Goal: Task Accomplishment & Management: Manage account settings

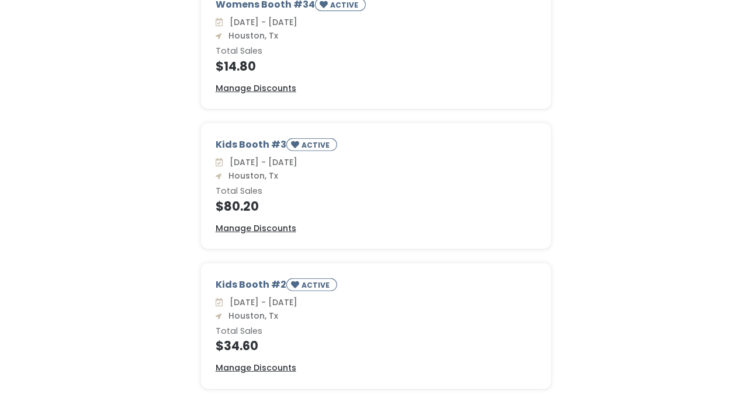
scroll to position [416, 0]
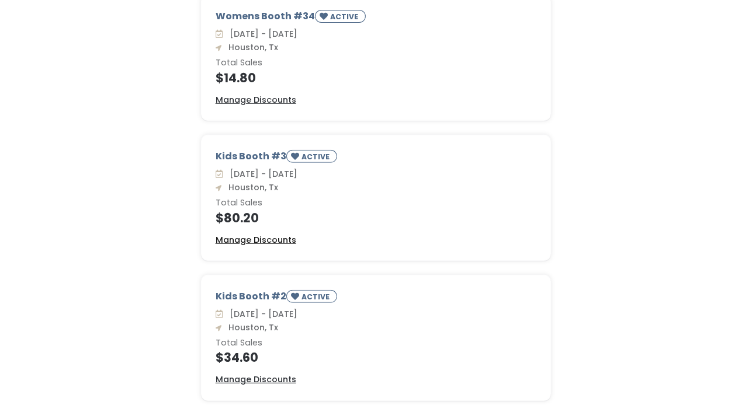
click at [268, 241] on u "Manage Discounts" at bounding box center [256, 240] width 81 height 12
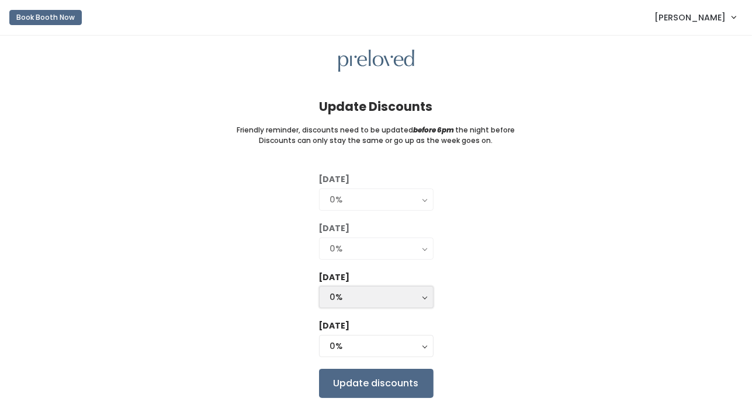
click at [420, 300] on div "0%" at bounding box center [376, 297] width 92 height 13
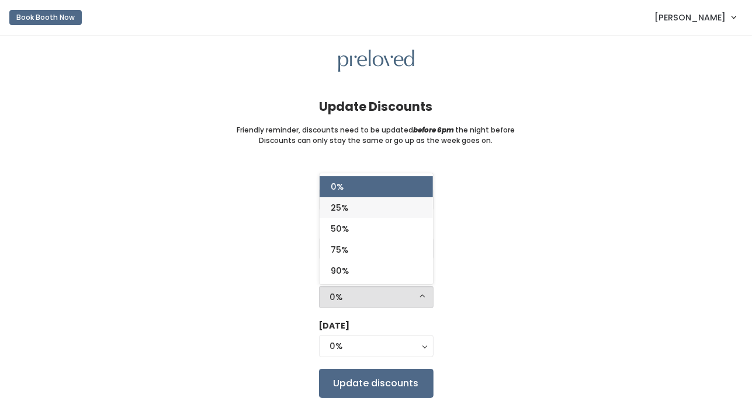
click at [364, 211] on link "25%" at bounding box center [376, 207] width 113 height 21
select select "25%"
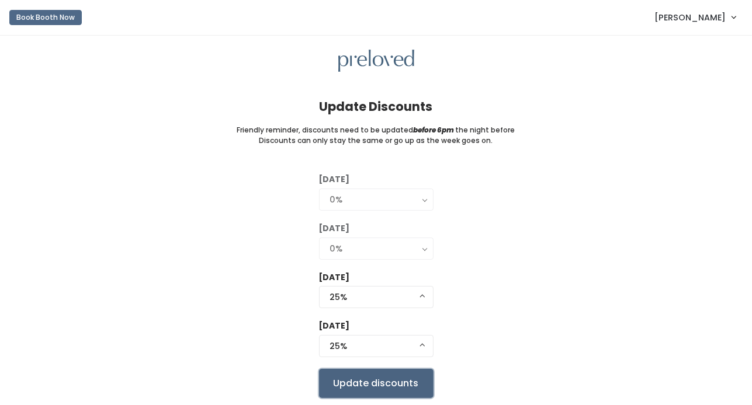
click at [395, 384] on input "Update discounts" at bounding box center [376, 383] width 114 height 29
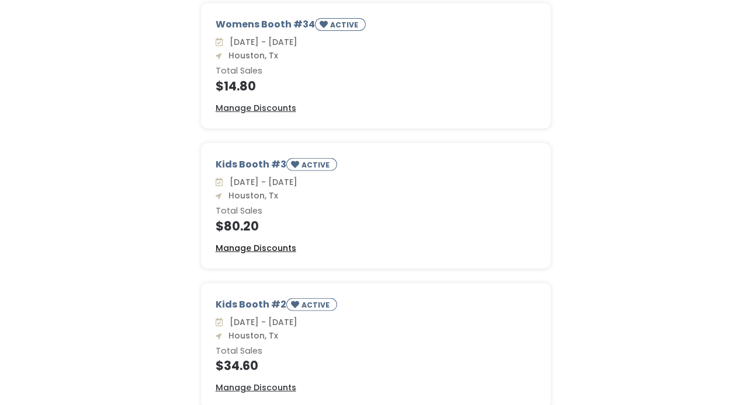
scroll to position [469, 0]
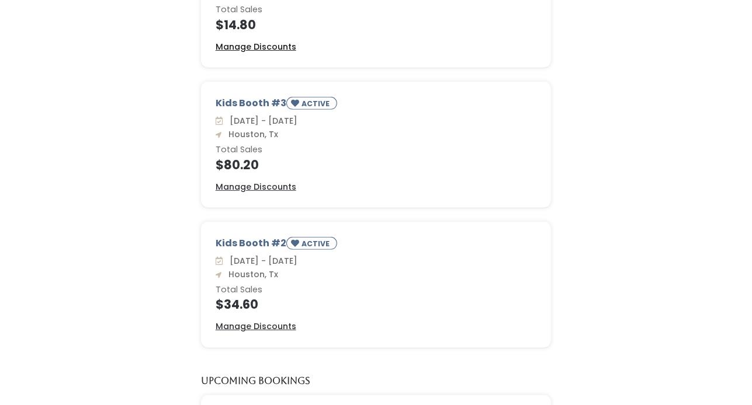
click at [287, 43] on u "Manage Discounts" at bounding box center [256, 47] width 81 height 12
click at [280, 185] on u "Manage Discounts" at bounding box center [256, 187] width 81 height 12
click at [273, 327] on u "Manage Discounts" at bounding box center [256, 327] width 81 height 12
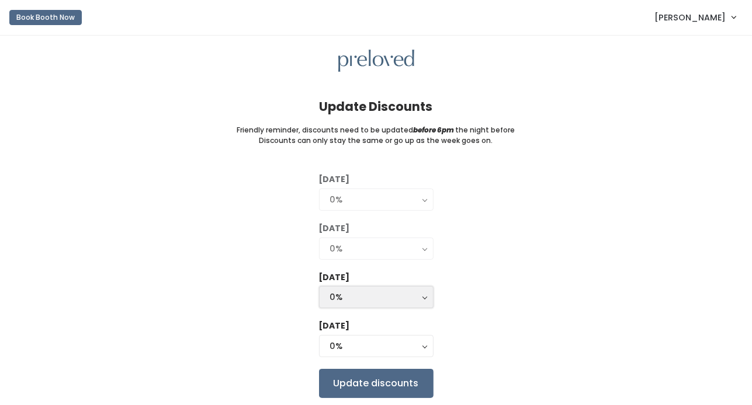
click at [415, 294] on div "0%" at bounding box center [376, 297] width 92 height 13
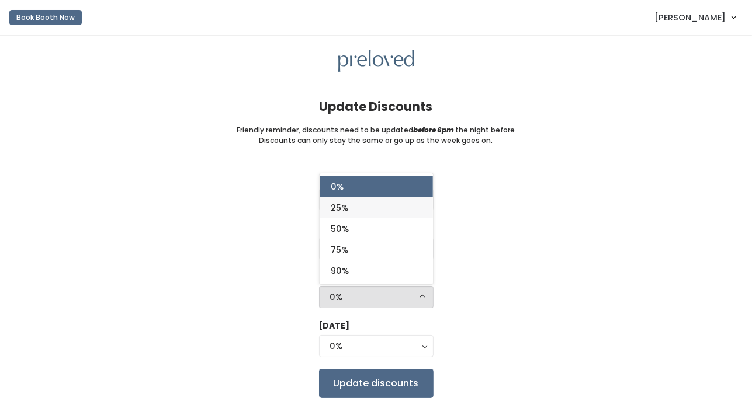
click at [334, 206] on span "25%" at bounding box center [340, 208] width 18 height 13
select select "25%"
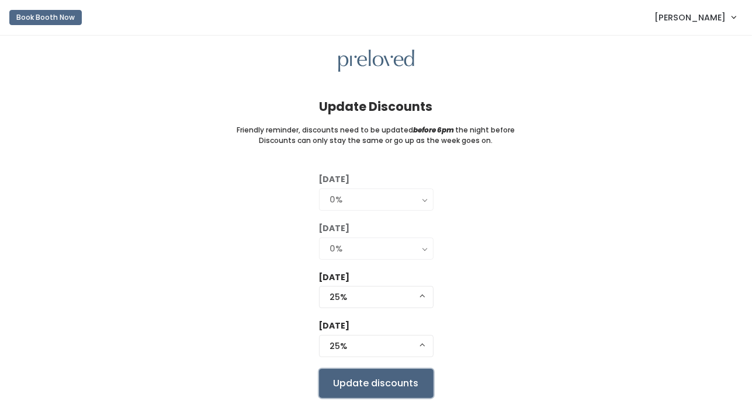
click at [377, 390] on input "Update discounts" at bounding box center [376, 383] width 114 height 29
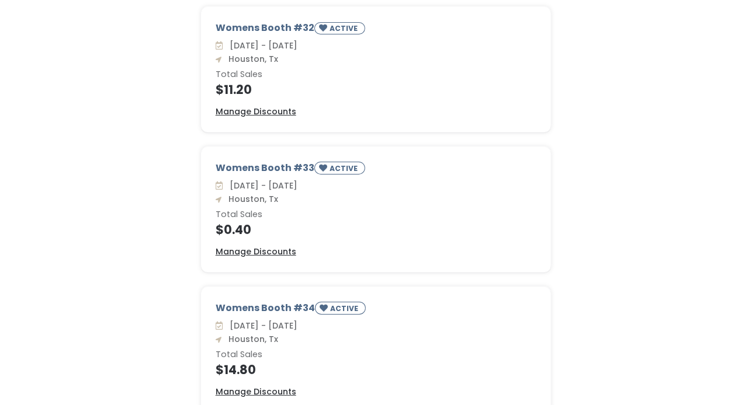
scroll to position [166, 0]
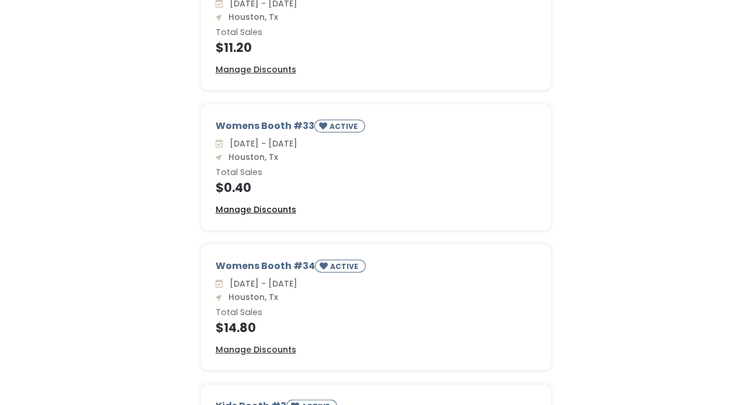
click at [265, 208] on u "Manage Discounts" at bounding box center [256, 210] width 81 height 12
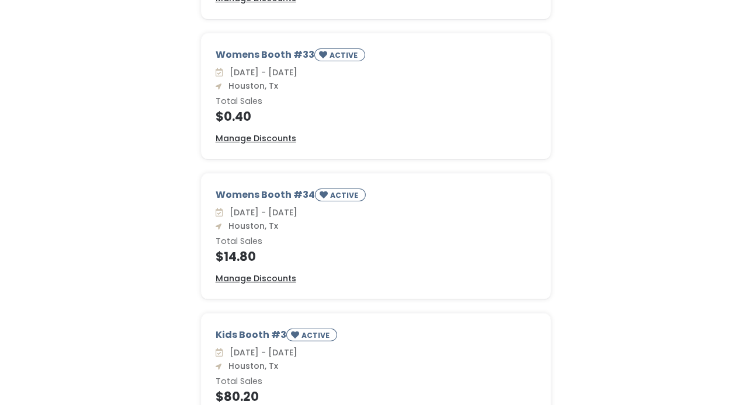
scroll to position [238, 0]
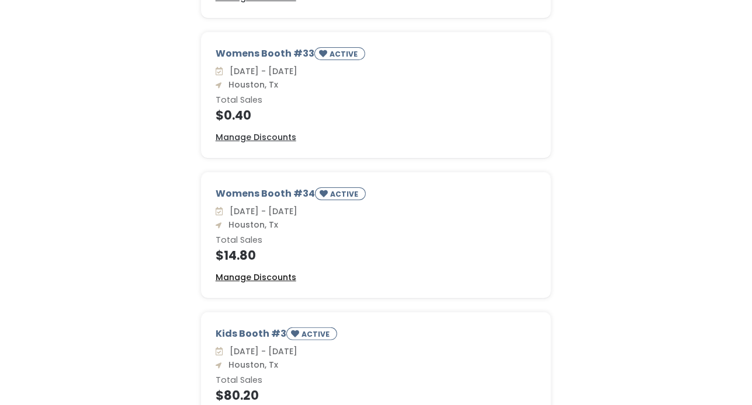
click at [273, 275] on u "Manage Discounts" at bounding box center [256, 278] width 81 height 12
click at [272, 272] on u "Manage Discounts" at bounding box center [256, 278] width 81 height 12
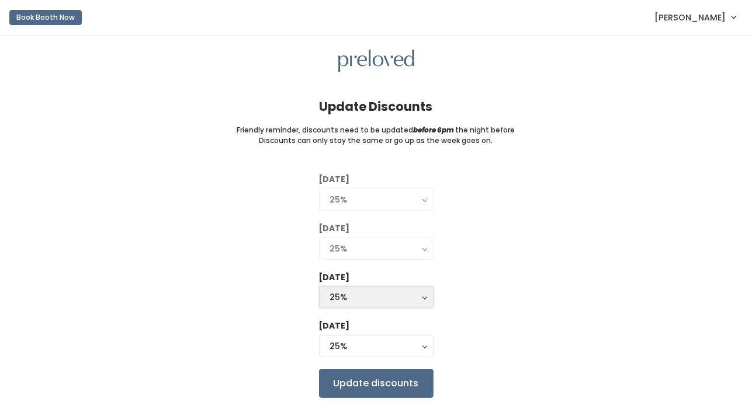
click at [419, 299] on div "25%" at bounding box center [376, 297] width 92 height 13
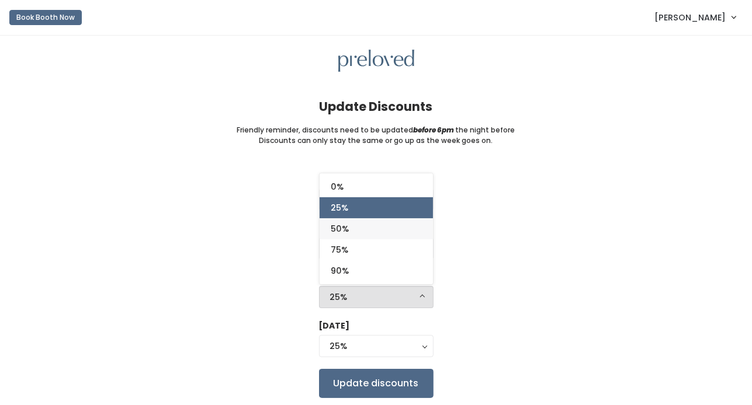
click at [355, 230] on link "50%" at bounding box center [376, 228] width 113 height 21
select select "50%"
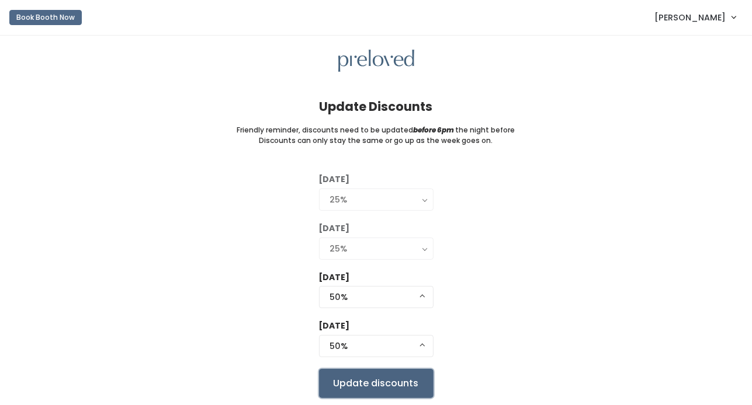
click at [415, 381] on input "Update discounts" at bounding box center [376, 383] width 114 height 29
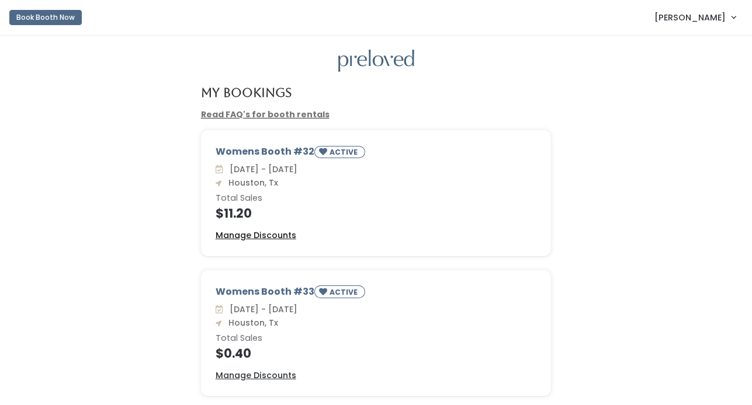
click at [241, 237] on u "Manage Discounts" at bounding box center [256, 236] width 81 height 12
click at [269, 374] on u "Manage Discounts" at bounding box center [256, 376] width 81 height 12
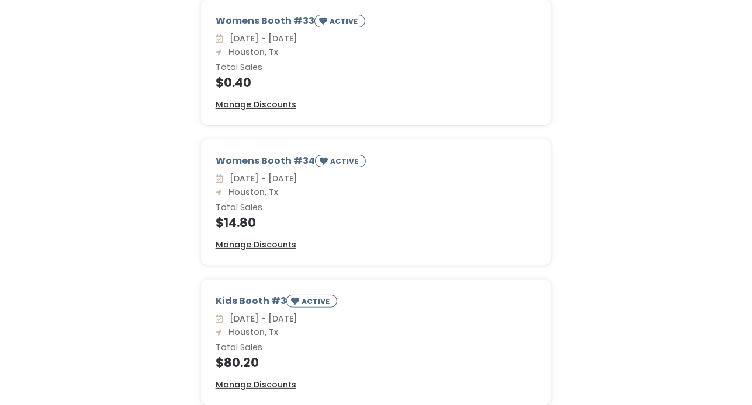
scroll to position [276, 0]
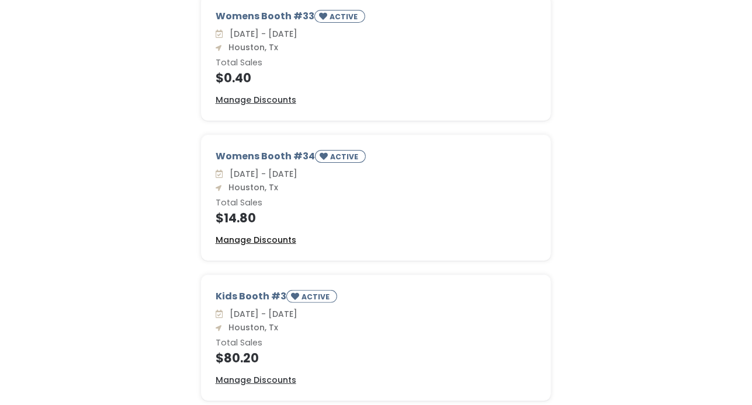
click at [268, 238] on u "Manage Discounts" at bounding box center [256, 240] width 81 height 12
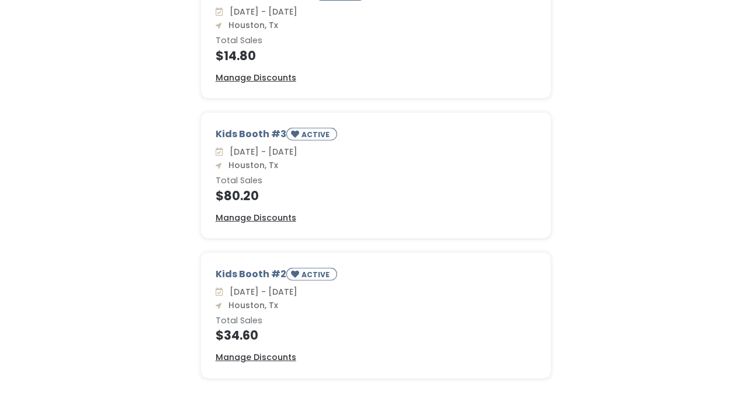
scroll to position [442, 0]
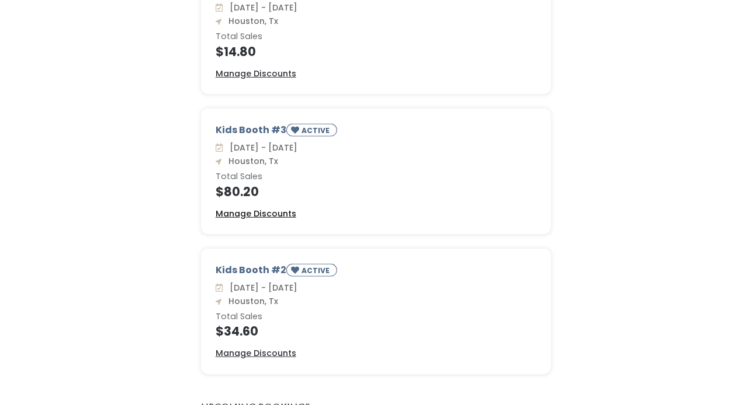
click at [288, 213] on u "Manage Discounts" at bounding box center [256, 214] width 81 height 12
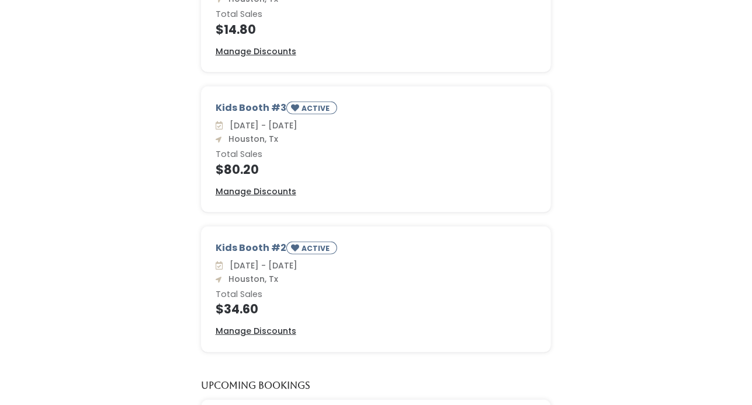
scroll to position [522, 0]
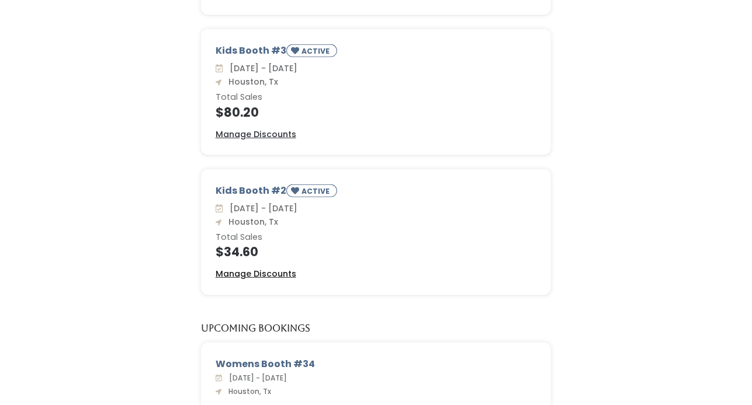
click at [268, 272] on u "Manage Discounts" at bounding box center [256, 274] width 81 height 12
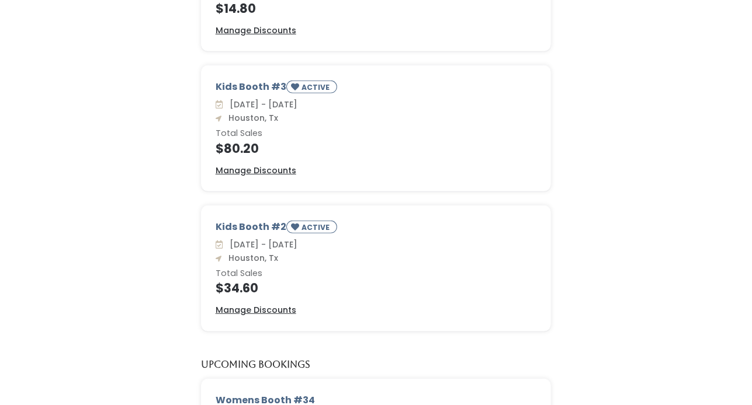
scroll to position [418, 0]
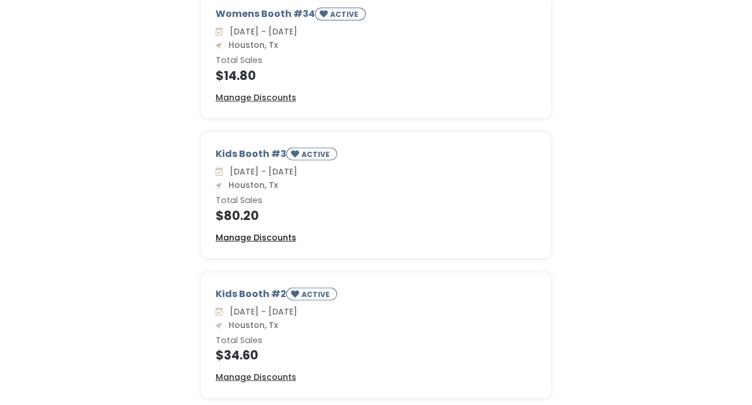
click at [267, 232] on u "Manage Discounts" at bounding box center [256, 238] width 81 height 12
